Goal: Find specific page/section

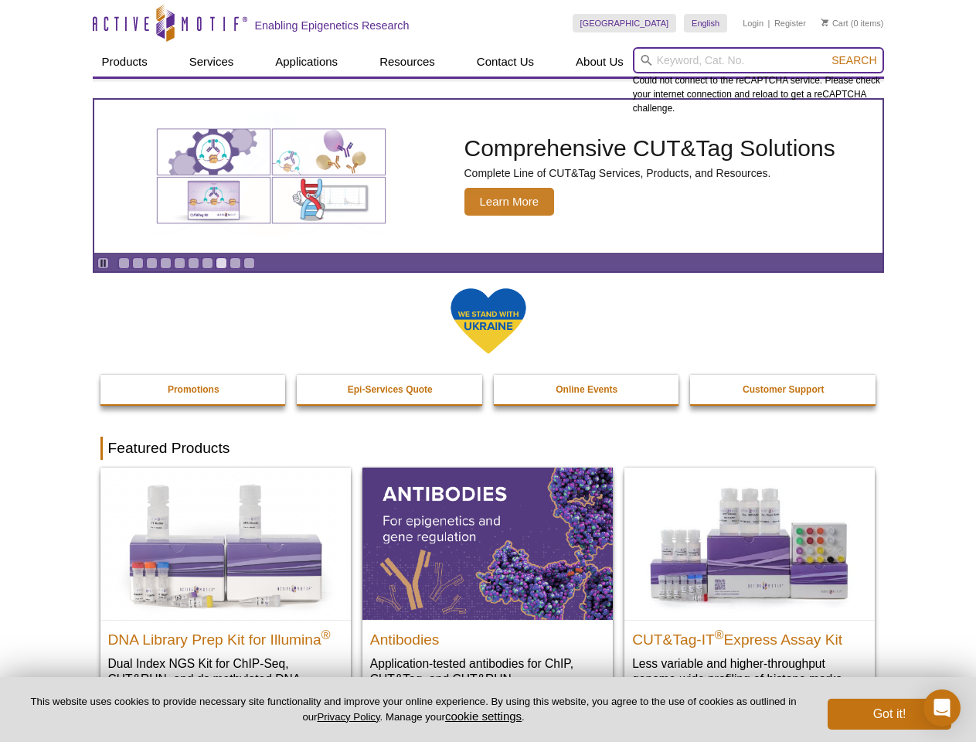
click at [758, 60] on input "search" at bounding box center [758, 60] width 251 height 26
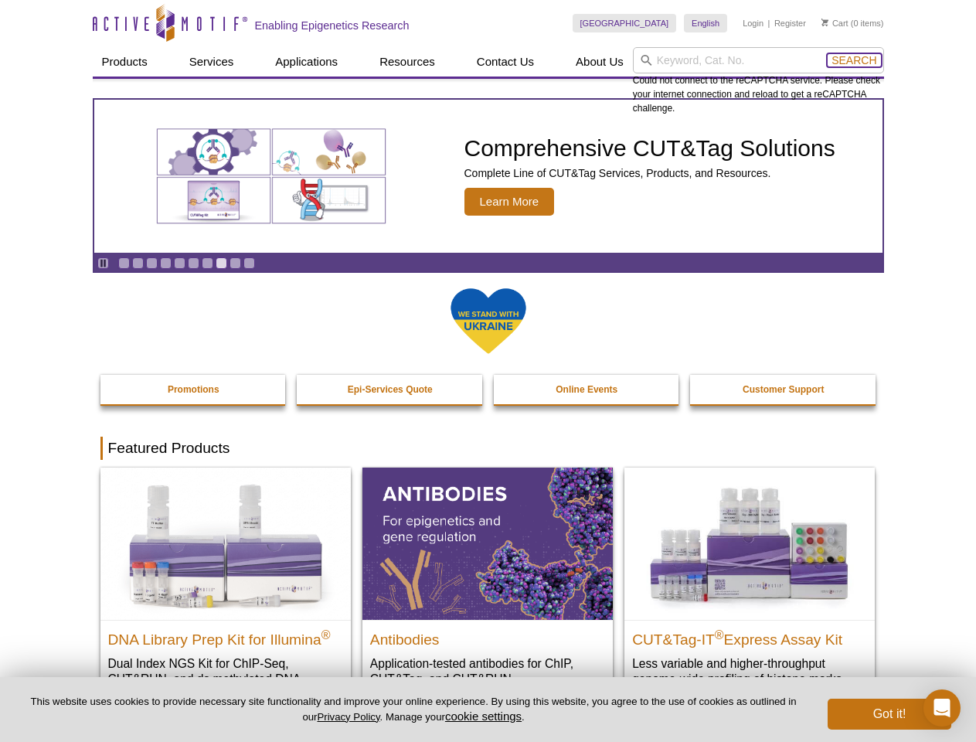
click at [854, 60] on span "Search" at bounding box center [853, 60] width 45 height 12
click at [103, 263] on icon "Pause" at bounding box center [103, 263] width 10 height 10
click at [124, 263] on link "Go to slide 1" at bounding box center [124, 263] width 12 height 12
click at [137, 263] on link "Go to slide 2" at bounding box center [138, 263] width 12 height 12
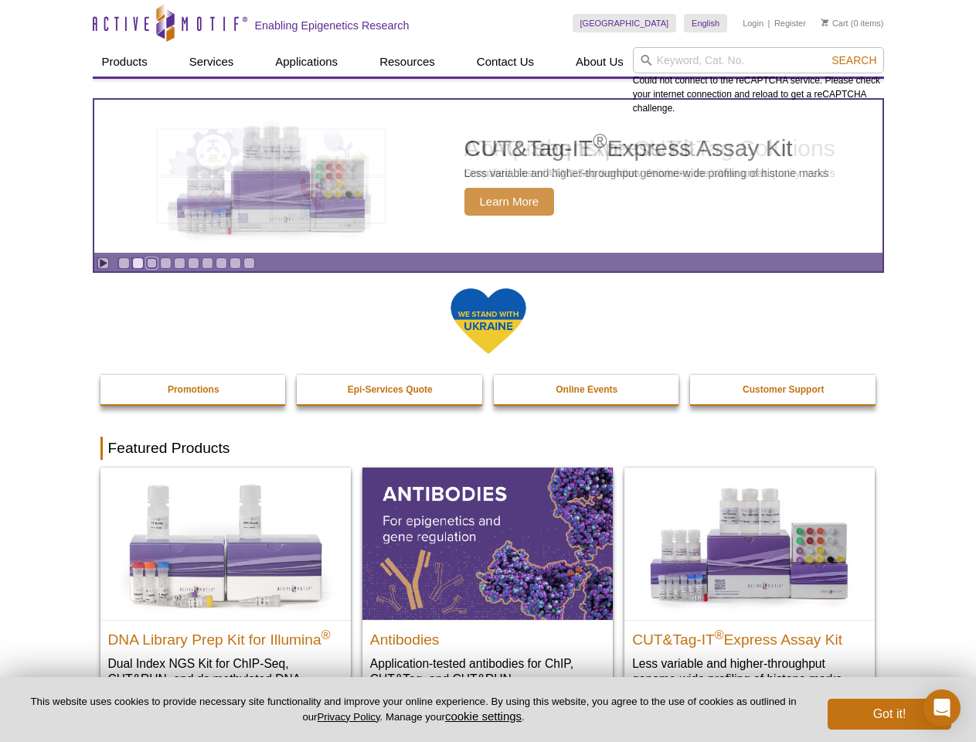
click at [151, 263] on link "Go to slide 3" at bounding box center [152, 263] width 12 height 12
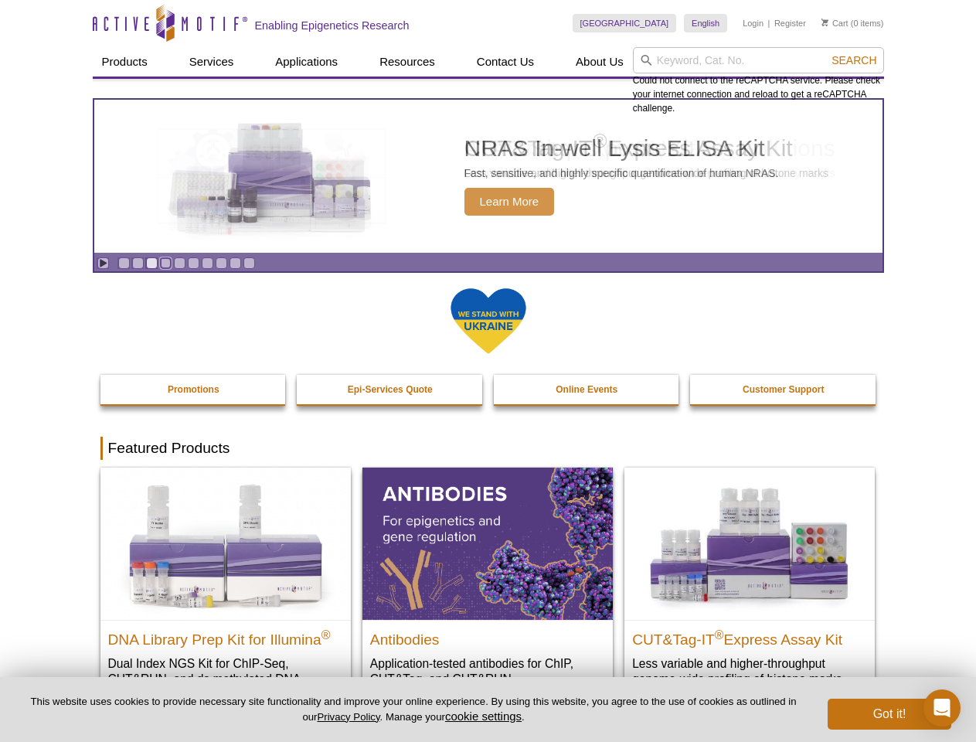
click at [165, 263] on link "Go to slide 4" at bounding box center [166, 263] width 12 height 12
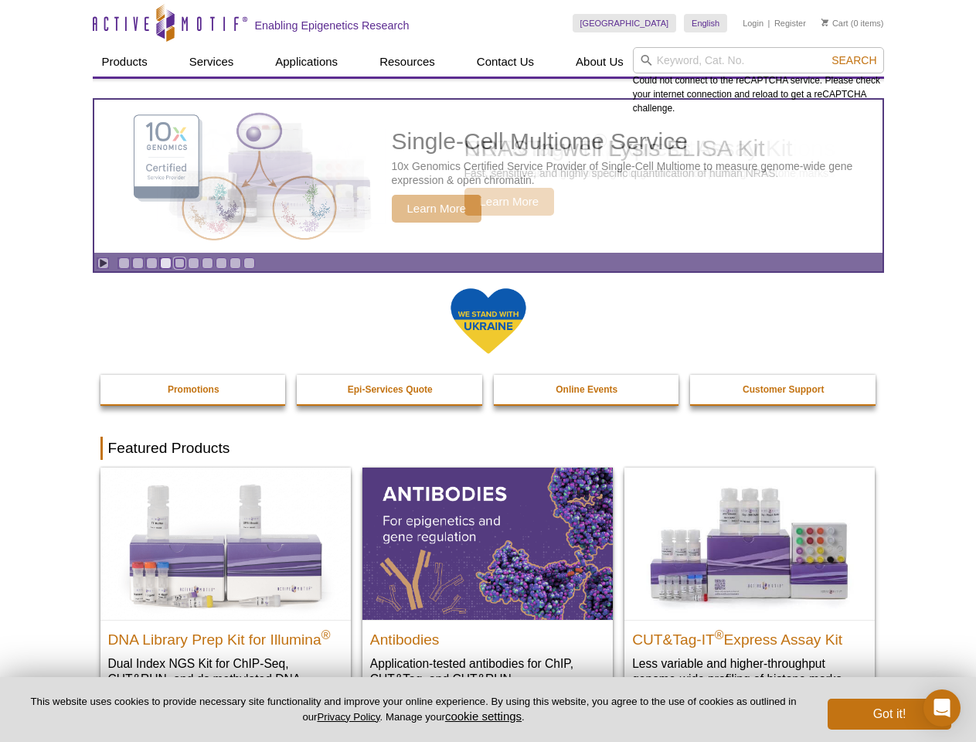
click at [179, 263] on link "Go to slide 5" at bounding box center [180, 263] width 12 height 12
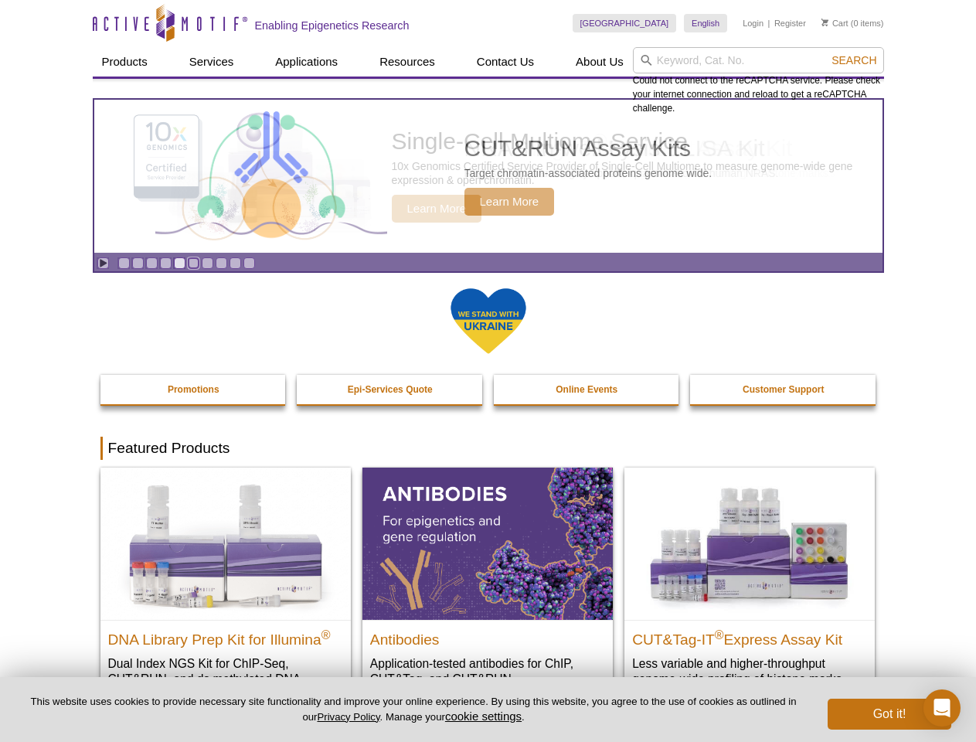
click at [193, 263] on link "Go to slide 6" at bounding box center [194, 263] width 12 height 12
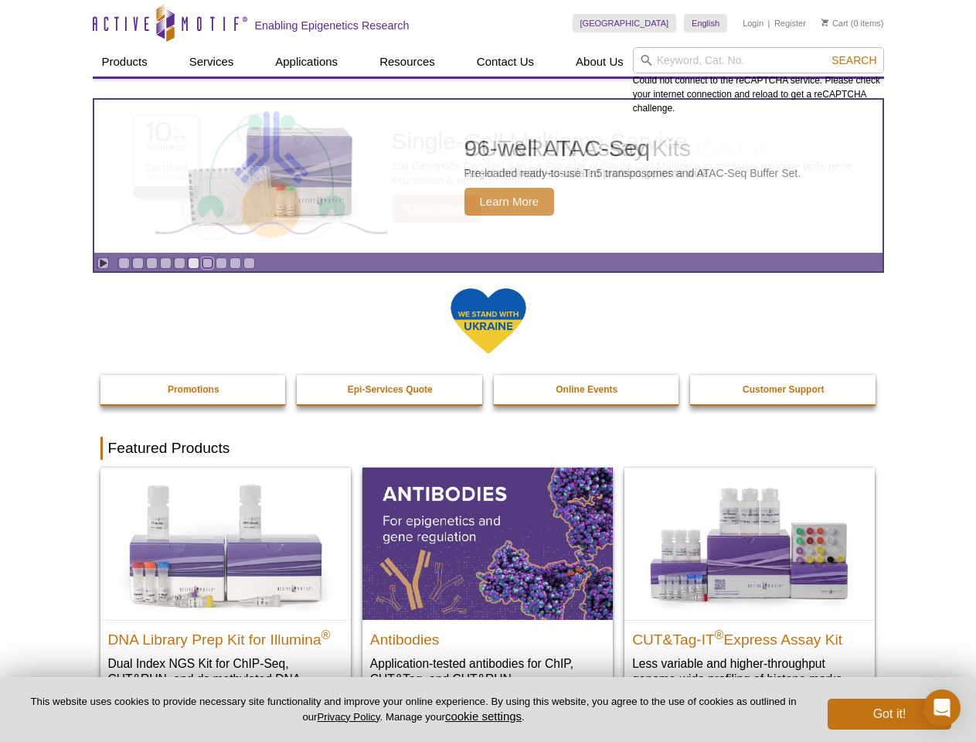
click at [207, 263] on link "Go to slide 7" at bounding box center [208, 263] width 12 height 12
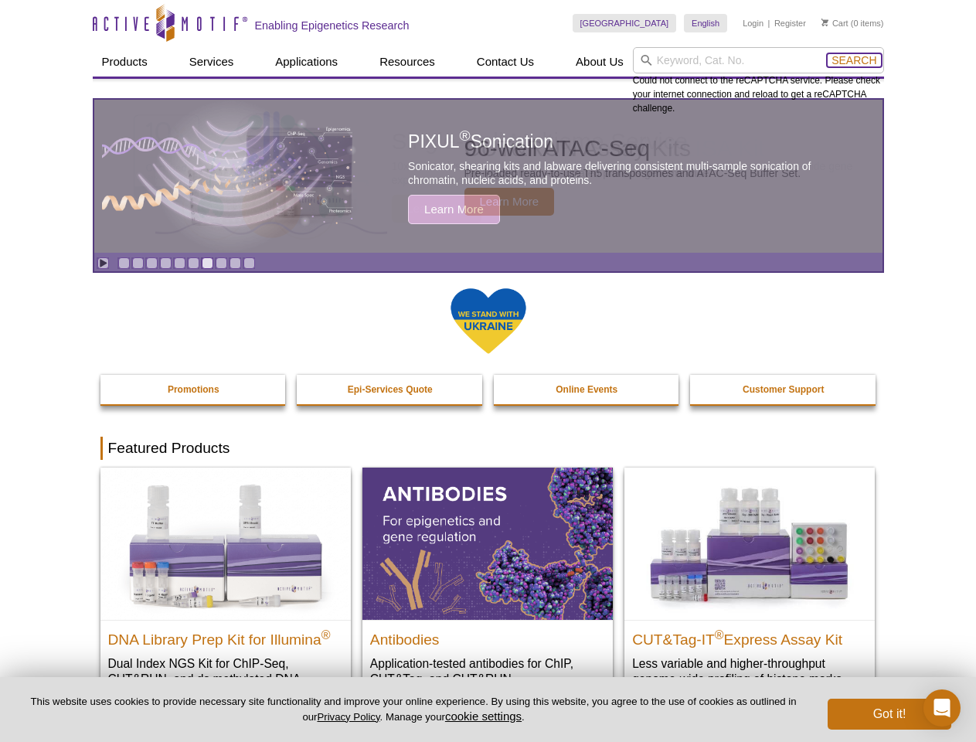
click at [854, 60] on span "Search" at bounding box center [853, 60] width 45 height 12
